Goal: Task Accomplishment & Management: Complete application form

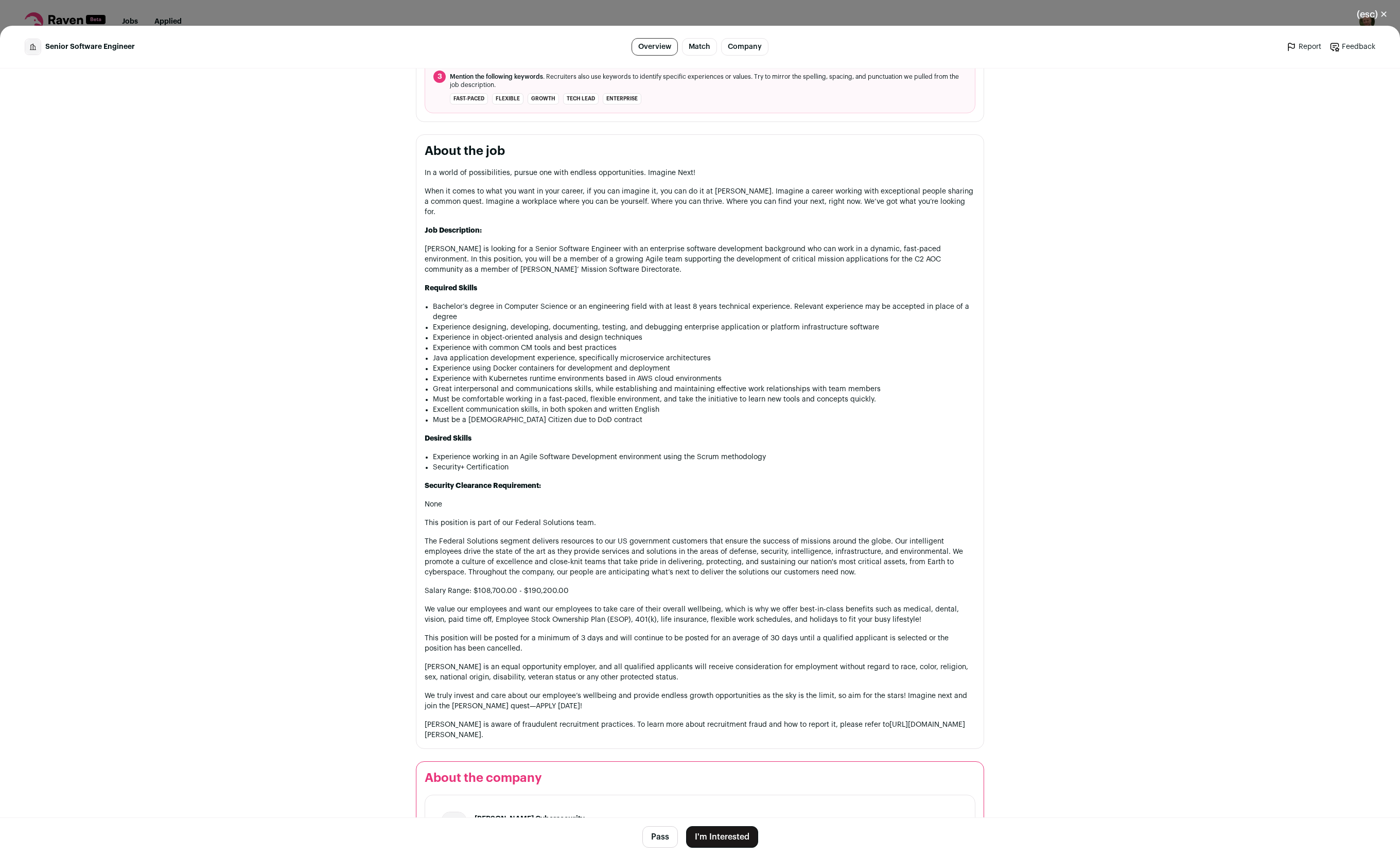
scroll to position [433, 0]
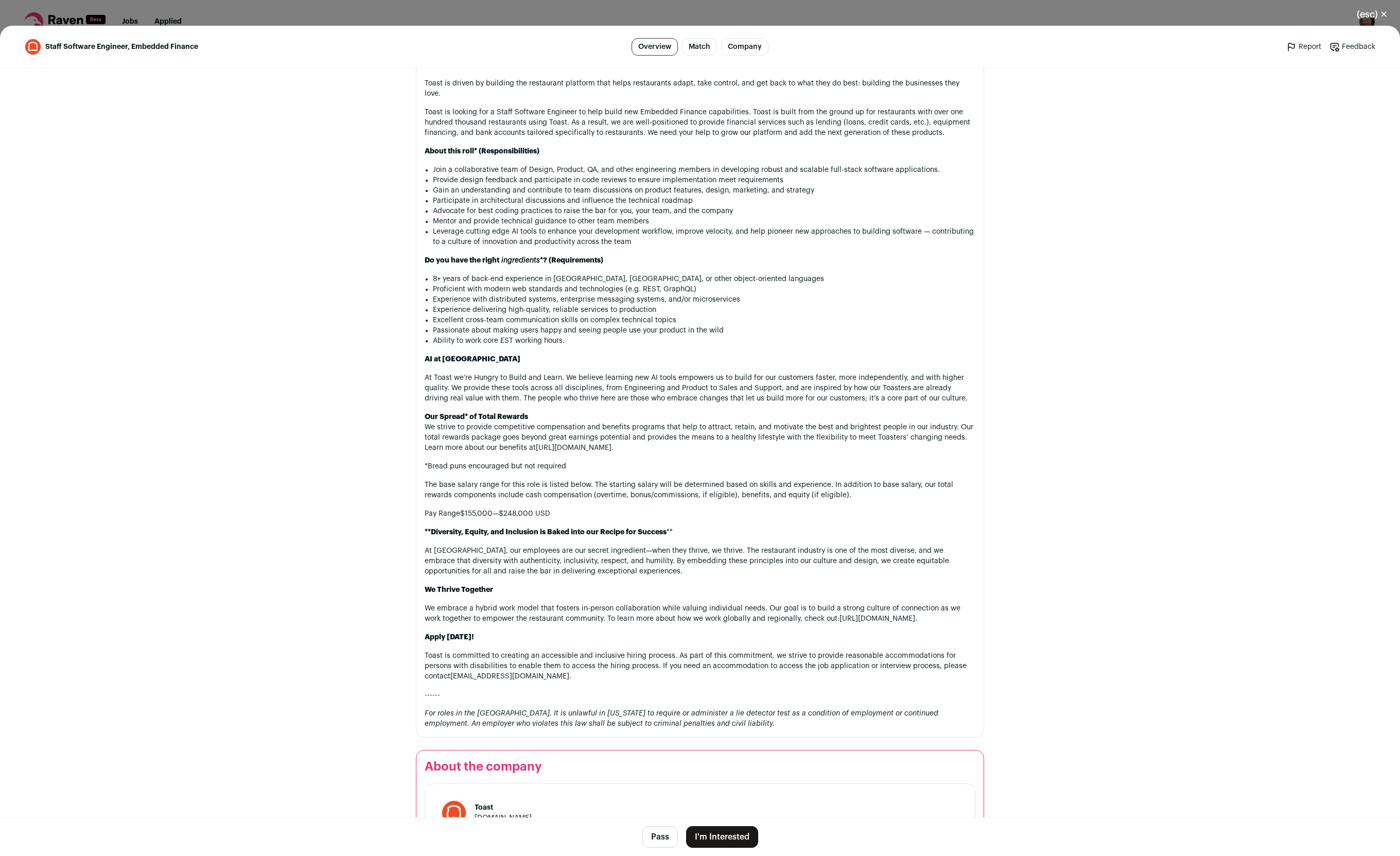
scroll to position [696, 0]
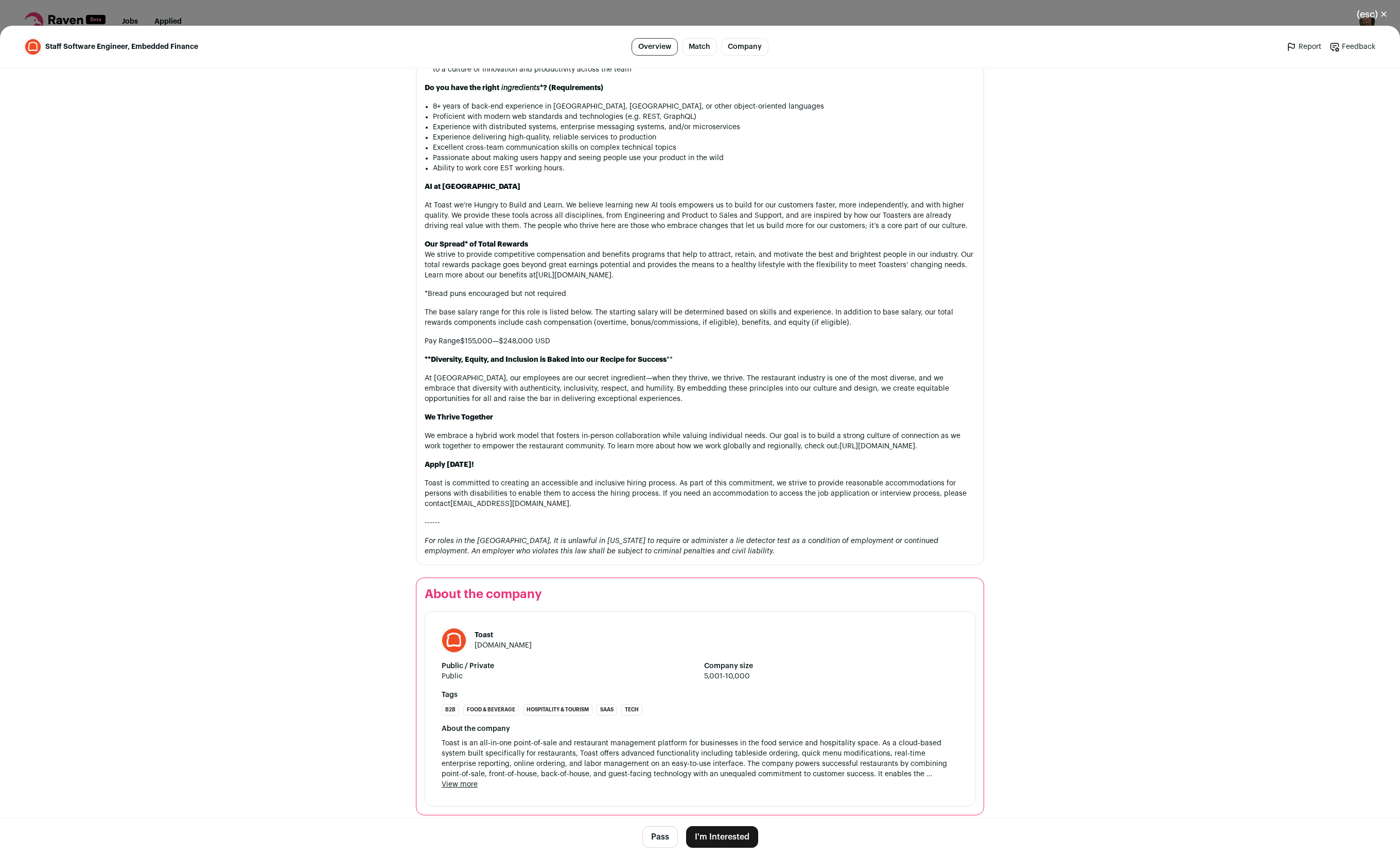
click at [722, 836] on button "I'm Interested" at bounding box center [722, 837] width 72 height 22
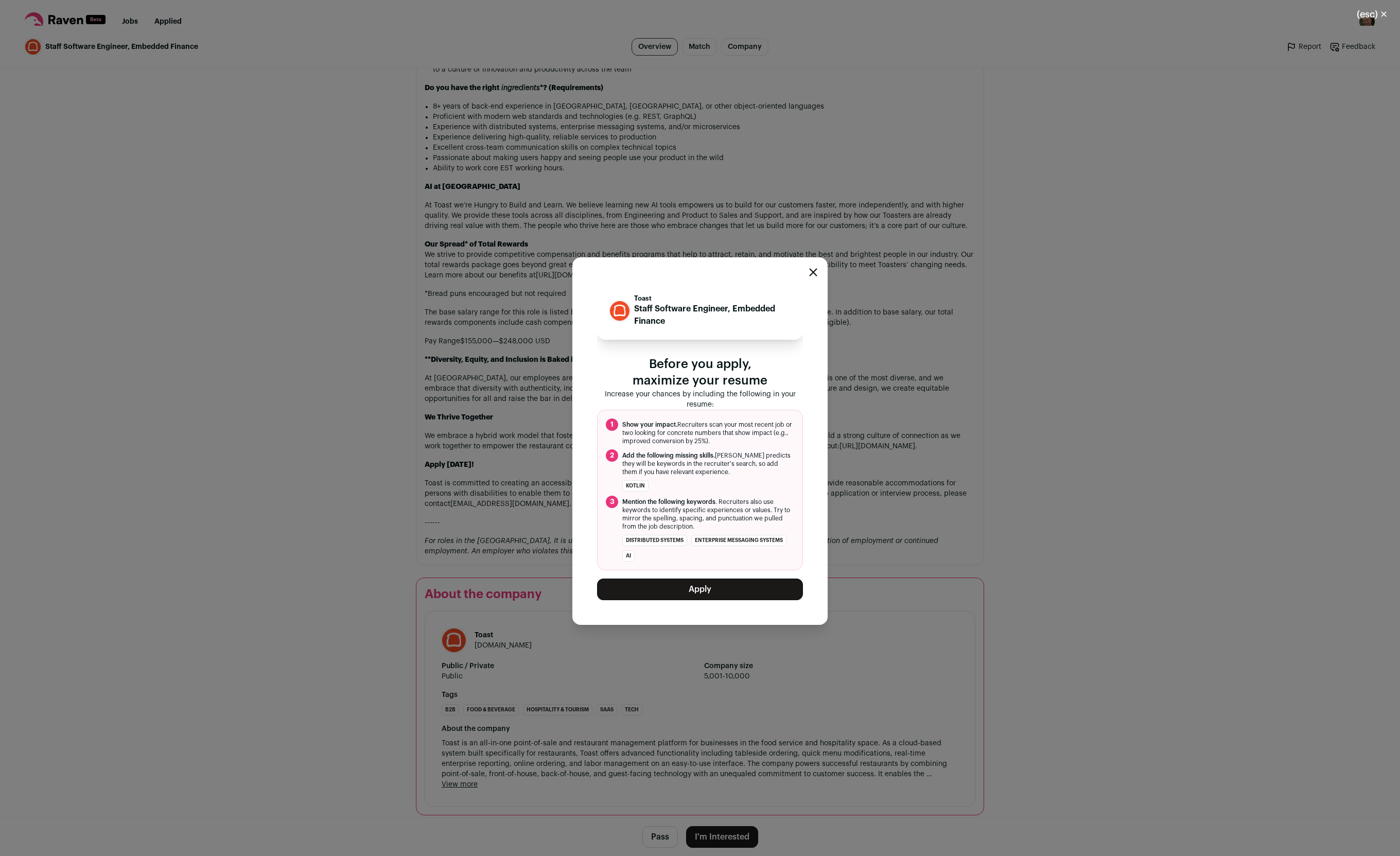
click at [700, 592] on button "Apply" at bounding box center [700, 589] width 206 height 22
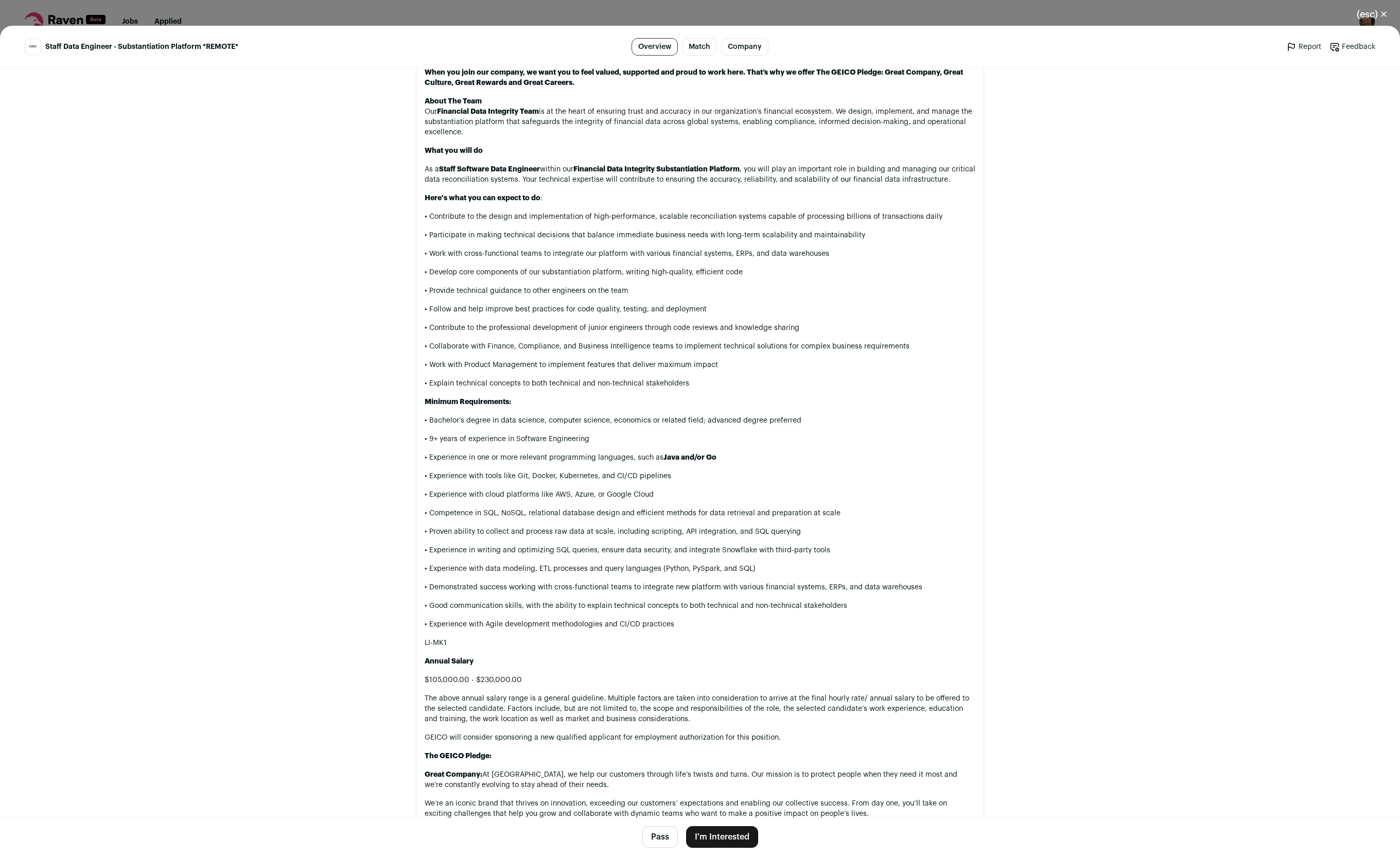
scroll to position [618, 0]
